Goal: Communication & Community: Connect with others

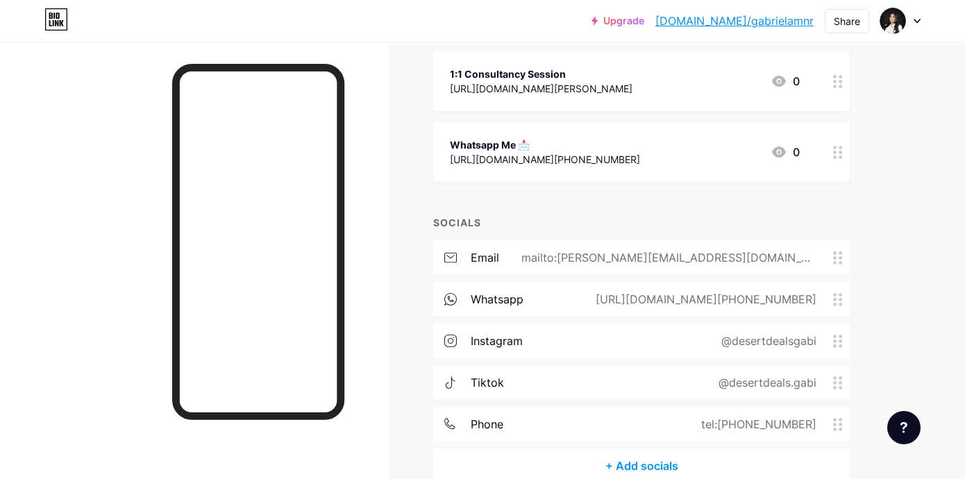
scroll to position [165, 0]
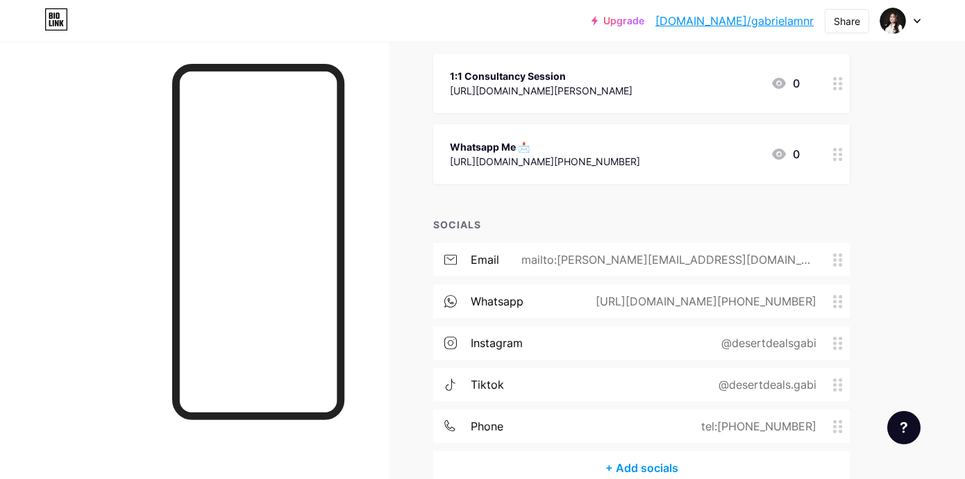
drag, startPoint x: 601, startPoint y: 160, endPoint x: 435, endPoint y: 171, distance: 166.2
click at [435, 171] on div "Whatsapp Me 📩 [URL][DOMAIN_NAME][PHONE_NUMBER] 0" at bounding box center [641, 154] width 416 height 60
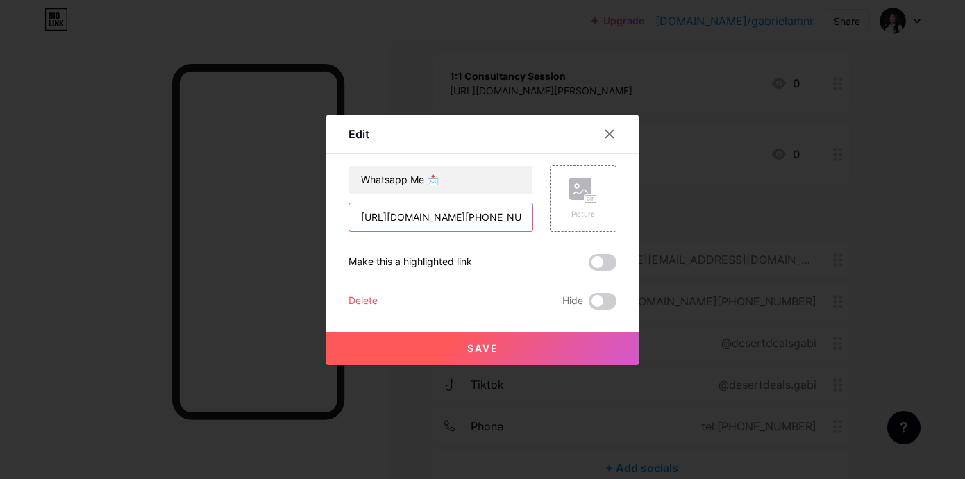
drag, startPoint x: 519, startPoint y: 219, endPoint x: 382, endPoint y: 215, distance: 136.8
click at [382, 215] on input "[URL][DOMAIN_NAME][PHONE_NUMBER]" at bounding box center [440, 217] width 183 height 28
click at [601, 139] on div at bounding box center [609, 133] width 25 height 25
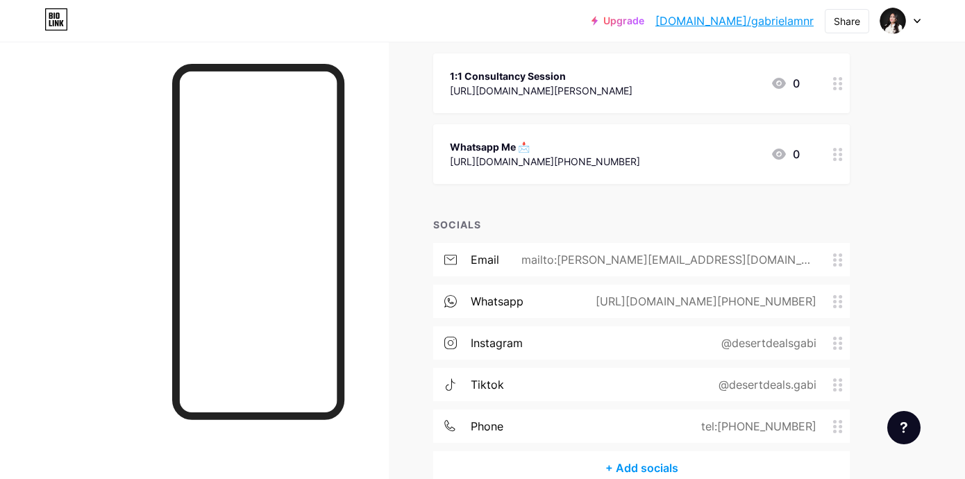
drag, startPoint x: 827, startPoint y: 300, endPoint x: 650, endPoint y: 300, distance: 177.7
click at [650, 300] on div "[URL][DOMAIN_NAME][PHONE_NUMBER]" at bounding box center [703, 301] width 260 height 17
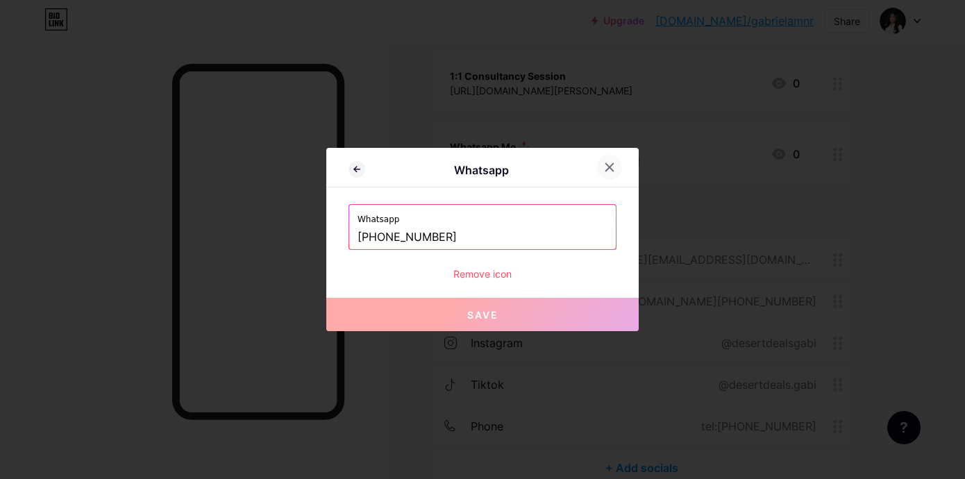
click at [602, 162] on div at bounding box center [609, 167] width 25 height 25
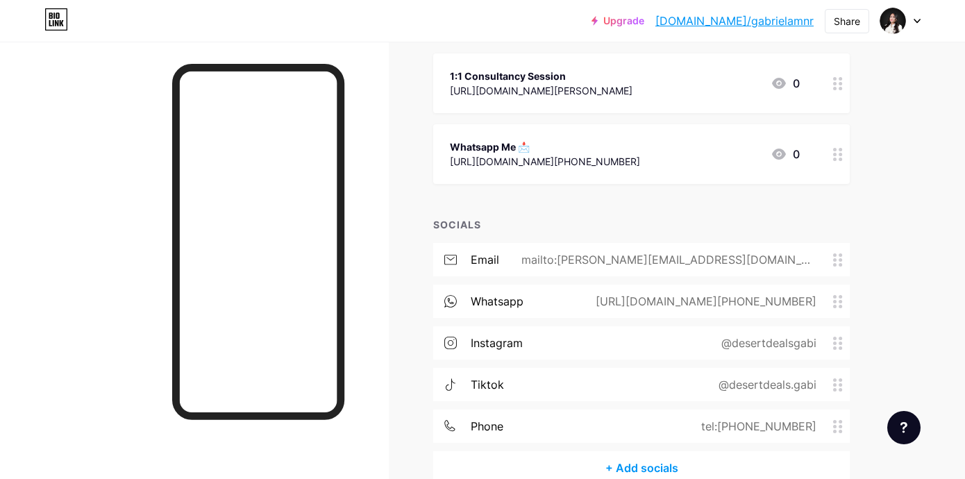
drag, startPoint x: 623, startPoint y: 168, endPoint x: 439, endPoint y: 158, distance: 184.2
click at [439, 158] on div "Whatsapp Me 📩 [URL][DOMAIN_NAME][PHONE_NUMBER] 0" at bounding box center [641, 154] width 416 height 60
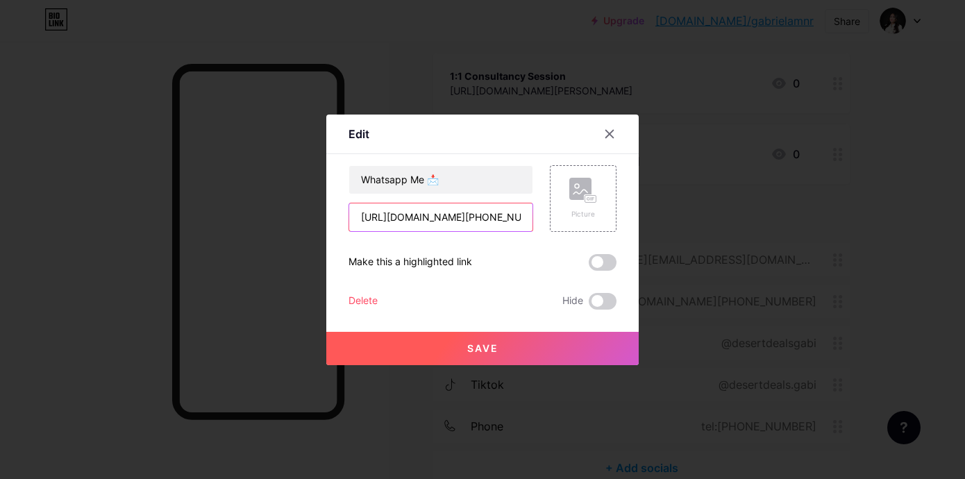
drag, startPoint x: 514, startPoint y: 219, endPoint x: 347, endPoint y: 214, distance: 166.7
click at [348, 214] on div "[URL][DOMAIN_NAME][PHONE_NUMBER]" at bounding box center [440, 217] width 185 height 29
click at [612, 126] on div at bounding box center [609, 133] width 25 height 25
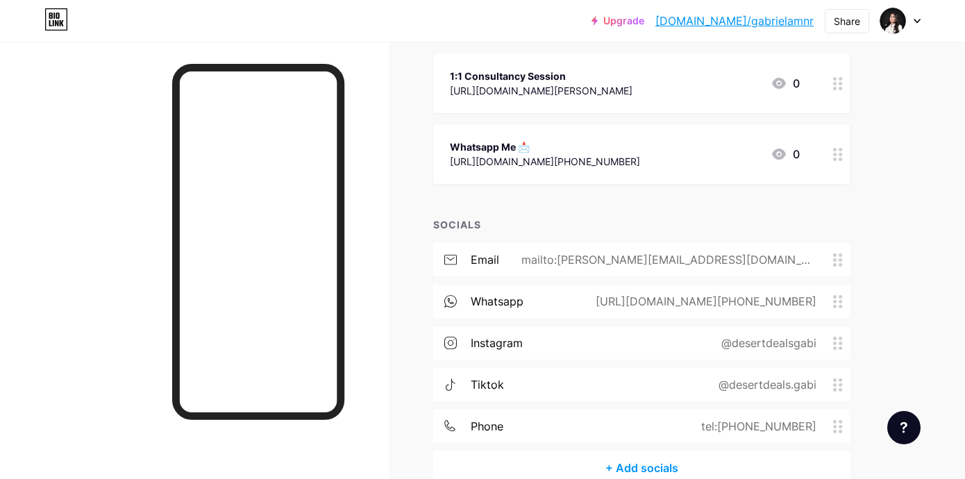
click at [670, 166] on div "Whatsapp Me 📩 [URL][DOMAIN_NAME][PHONE_NUMBER] 0" at bounding box center [625, 154] width 350 height 32
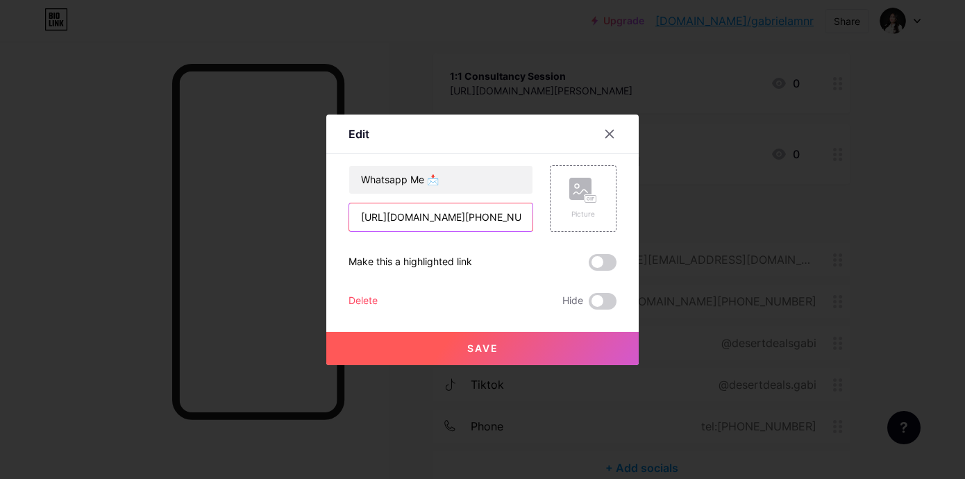
drag, startPoint x: 507, startPoint y: 222, endPoint x: 348, endPoint y: 217, distance: 159.7
click at [348, 217] on div "[URL][DOMAIN_NAME][PHONE_NUMBER]" at bounding box center [440, 217] width 185 height 29
click at [432, 54] on div at bounding box center [482, 239] width 965 height 479
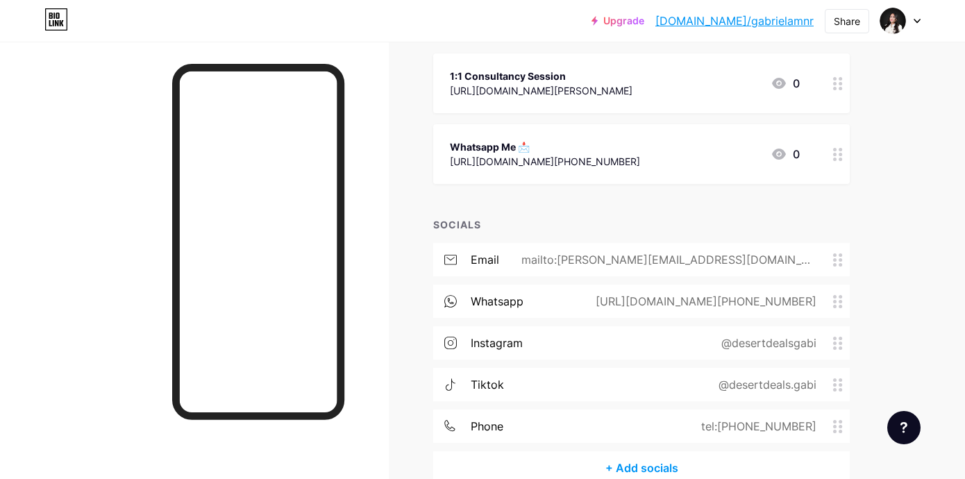
click at [627, 149] on div "Whatsapp Me 📩 [URL][DOMAIN_NAME][PHONE_NUMBER] 0" at bounding box center [625, 154] width 350 height 32
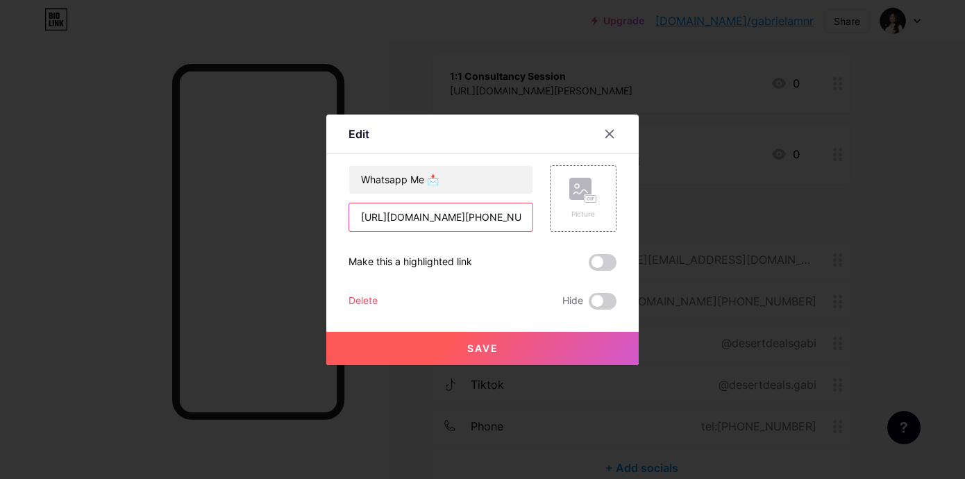
drag, startPoint x: 502, startPoint y: 217, endPoint x: 356, endPoint y: 210, distance: 146.6
click at [356, 210] on input "[URL][DOMAIN_NAME][PHONE_NUMBER]" at bounding box center [440, 217] width 183 height 28
click at [604, 139] on div at bounding box center [609, 133] width 25 height 25
